Goal: Information Seeking & Learning: Check status

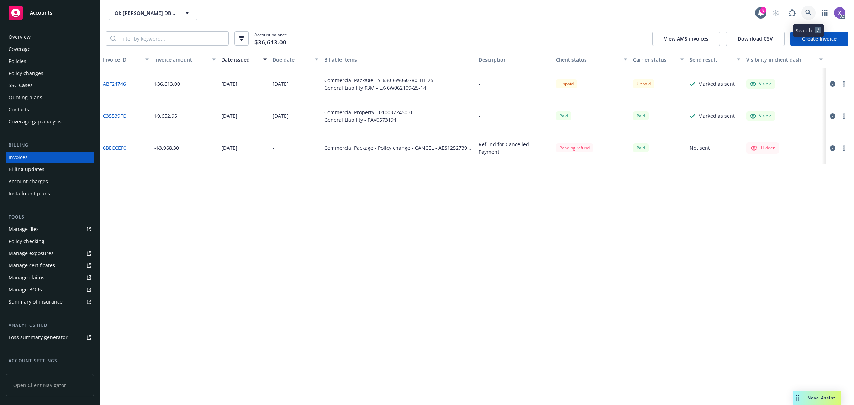
click at [809, 10] on icon at bounding box center [808, 13] width 6 height 6
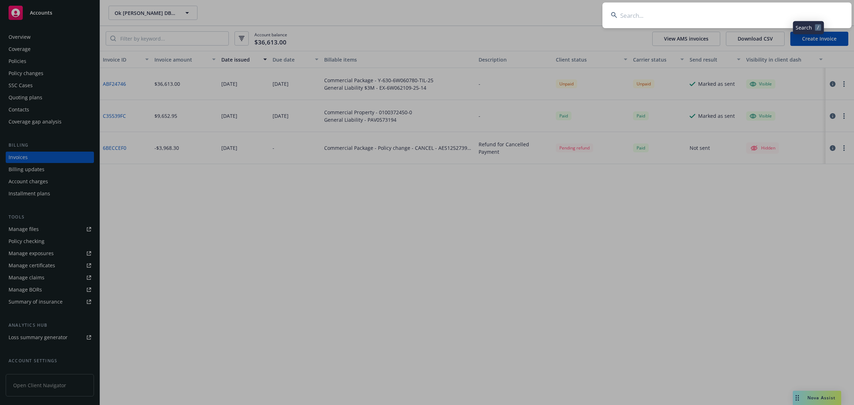
click at [701, 20] on input at bounding box center [727, 15] width 249 height 26
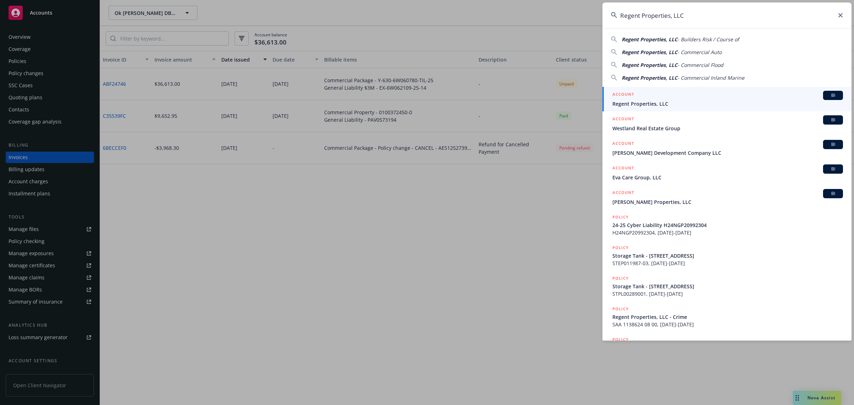
type input "Regent Properties, LLC"
click at [662, 106] on span "Regent Properties, LLC" at bounding box center [727, 103] width 231 height 7
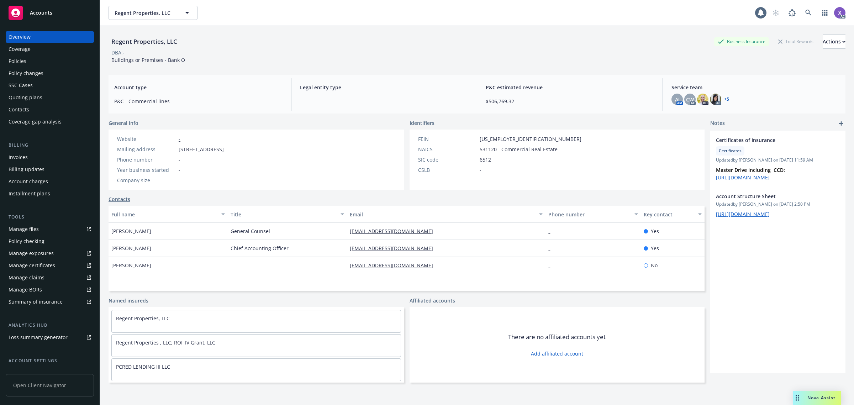
click at [17, 157] on div "Invoices" at bounding box center [18, 157] width 19 height 11
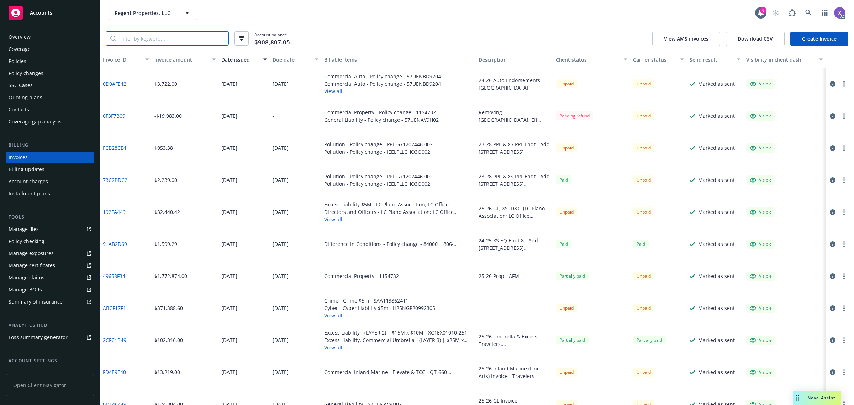
click at [165, 43] on input "search" at bounding box center [172, 39] width 112 height 14
paste input "2CFC1B49"
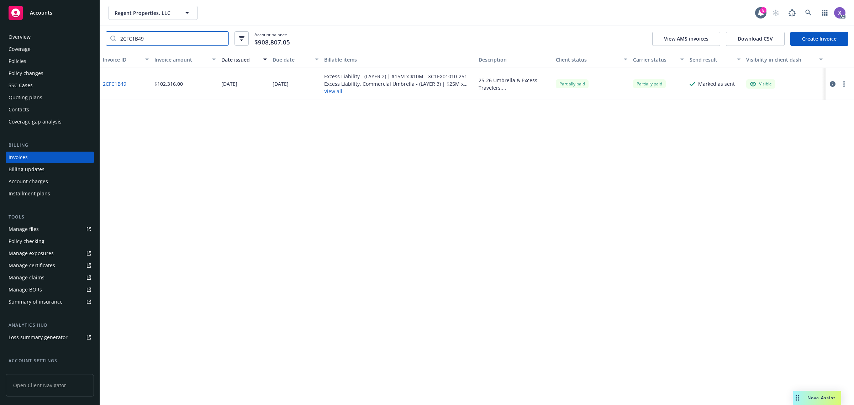
type input "2CFC1B49"
click at [120, 83] on link "2CFC1B49" at bounding box center [114, 83] width 23 height 7
click at [121, 81] on link "2CFC1B49" at bounding box center [114, 83] width 23 height 7
click at [807, 11] on icon at bounding box center [808, 13] width 6 height 6
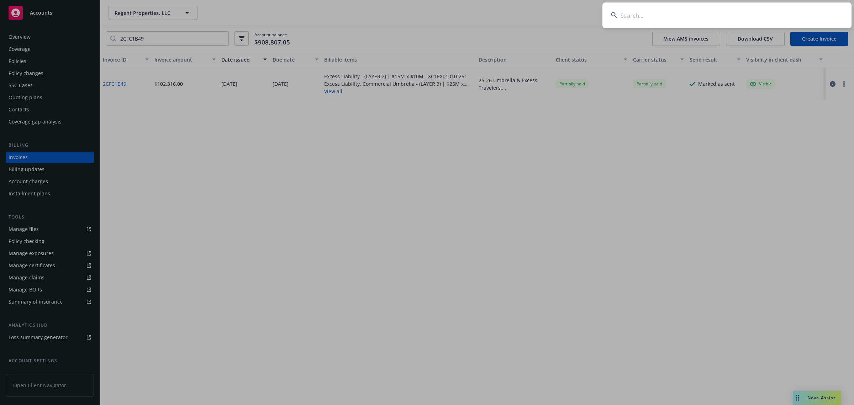
click at [736, 17] on input at bounding box center [727, 15] width 249 height 26
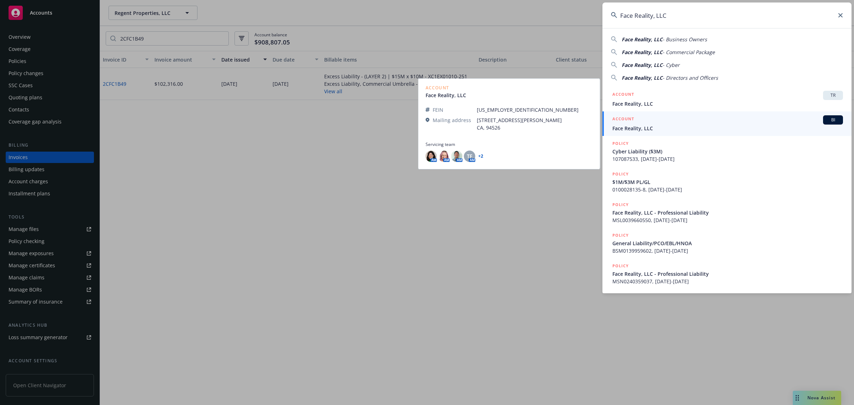
type input "Face Reality, LLC"
click at [651, 133] on link "ACCOUNT BI Face Reality, LLC" at bounding box center [727, 123] width 249 height 25
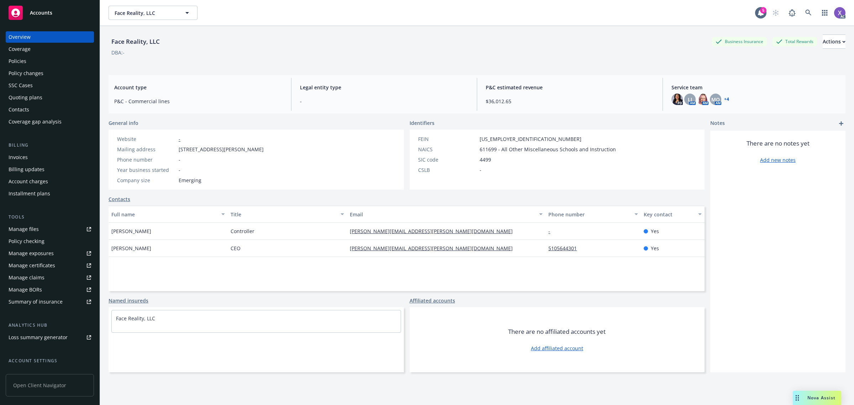
click at [24, 63] on div "Policies" at bounding box center [18, 61] width 18 height 11
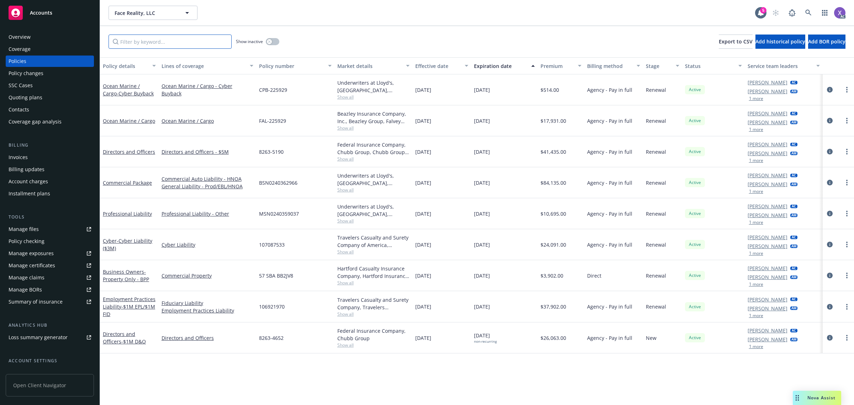
click at [193, 46] on input "Filter by keyword..." at bounding box center [170, 42] width 123 height 14
paste input "106921970"
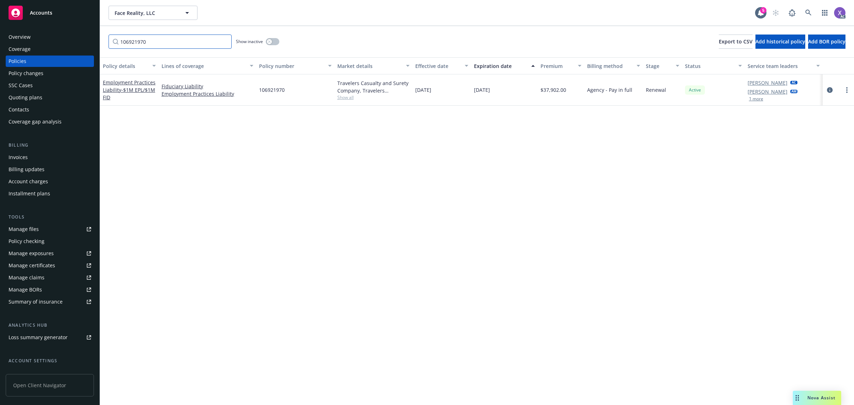
type input "106921970"
drag, startPoint x: 130, startPoint y: 170, endPoint x: 122, endPoint y: 160, distance: 13.1
click at [130, 170] on div "Policy details Lines of coverage Policy number Market details Effective date Ex…" at bounding box center [477, 231] width 754 height 348
click at [805, 10] on icon at bounding box center [808, 13] width 6 height 6
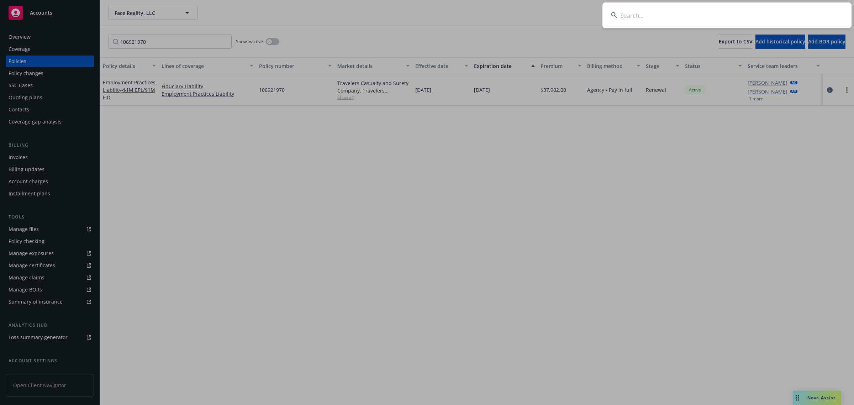
click at [682, 12] on input at bounding box center [727, 15] width 249 height 26
type input "Presidio Theatre LLC"
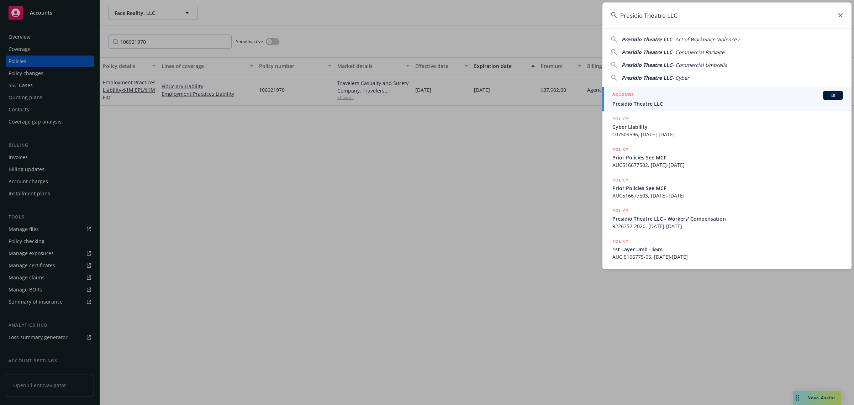
click at [655, 103] on span "Presidio Theatre LLC" at bounding box center [727, 103] width 231 height 7
